Goal: Register for event/course

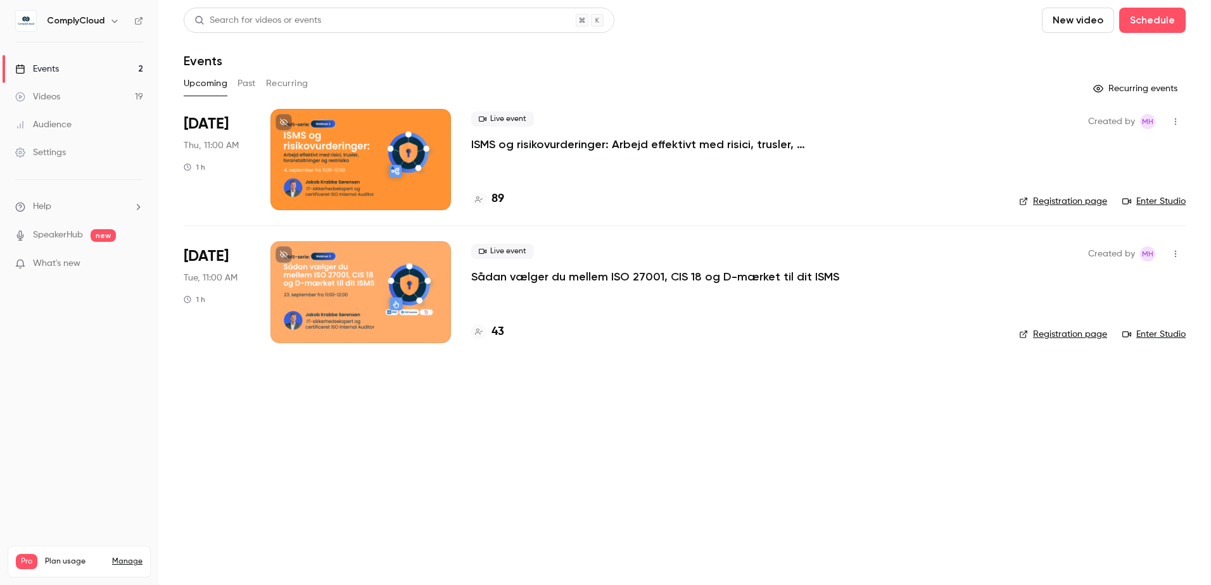
click at [597, 148] on p "ISMS og risikovurderinger: Arbejd effektivt med risici, trusler, foranstaltning…" at bounding box center [661, 144] width 380 height 15
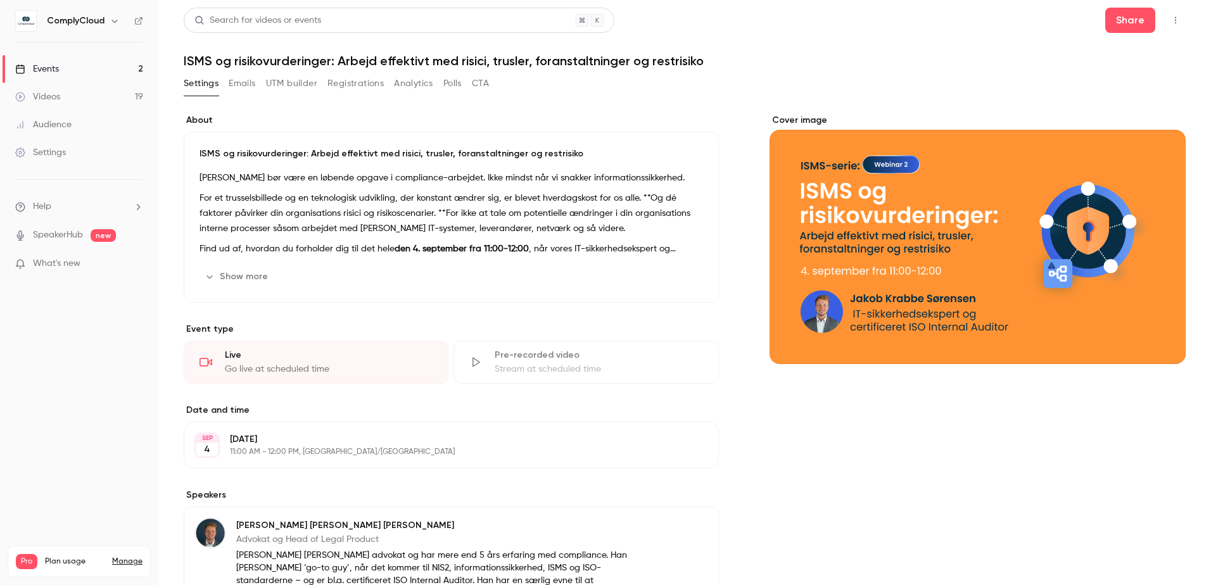
click at [337, 79] on button "Registrations" at bounding box center [355, 83] width 56 height 20
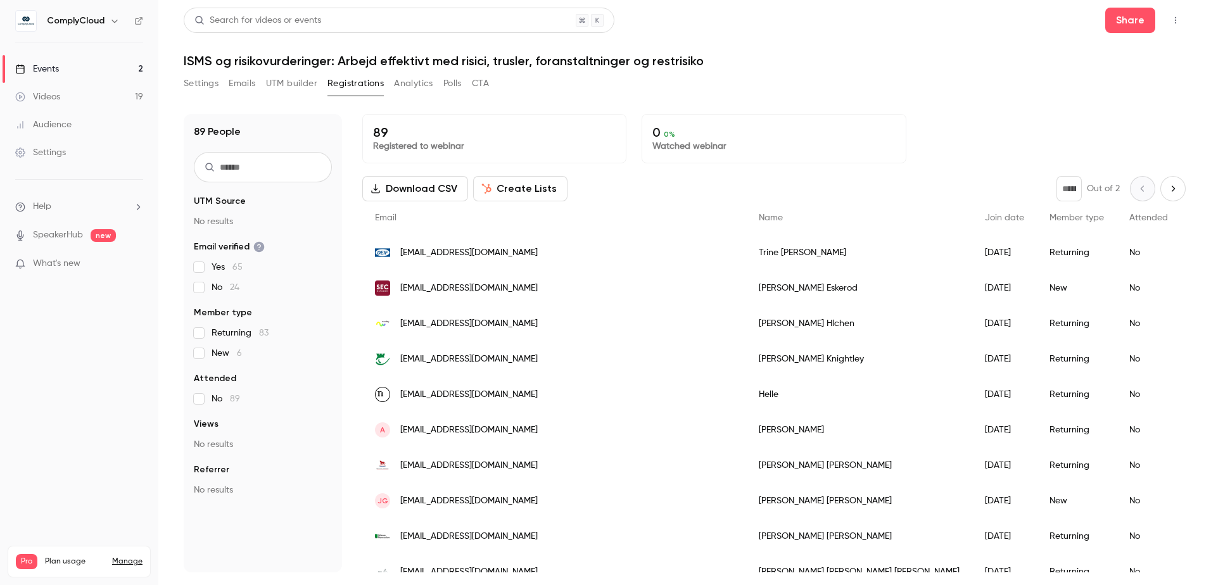
click at [77, 263] on span "What's new" at bounding box center [56, 263] width 47 height 13
click at [66, 269] on div at bounding box center [605, 292] width 1211 height 585
drag, startPoint x: 60, startPoint y: 265, endPoint x: 53, endPoint y: 296, distance: 31.3
click at [53, 296] on nav "ComplyCloud Events 2 Videos 19 Audience Settings Help SpeakerHub new What's new…" at bounding box center [79, 292] width 158 height 585
click at [54, 263] on span "What's new" at bounding box center [56, 263] width 47 height 13
